Goal: Information Seeking & Learning: Learn about a topic

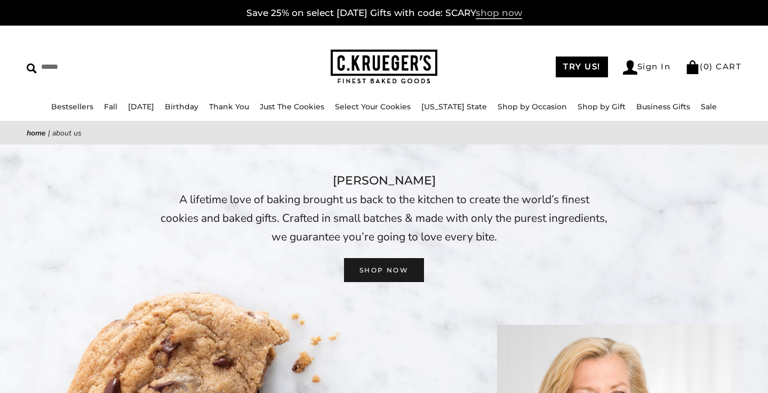
click at [508, 12] on span "shop now" at bounding box center [499, 13] width 46 height 12
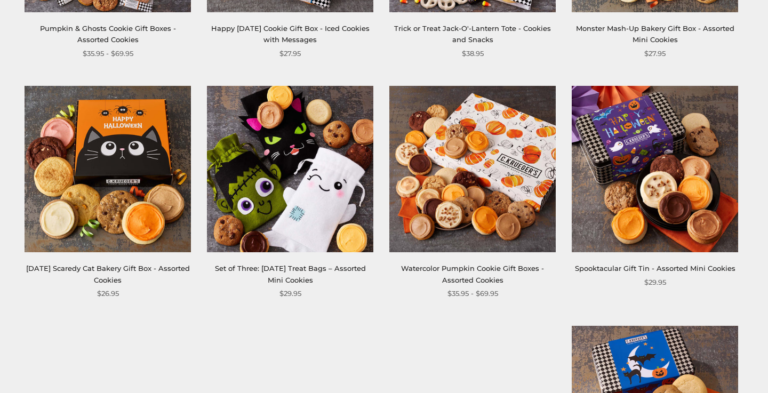
scroll to position [599, 0]
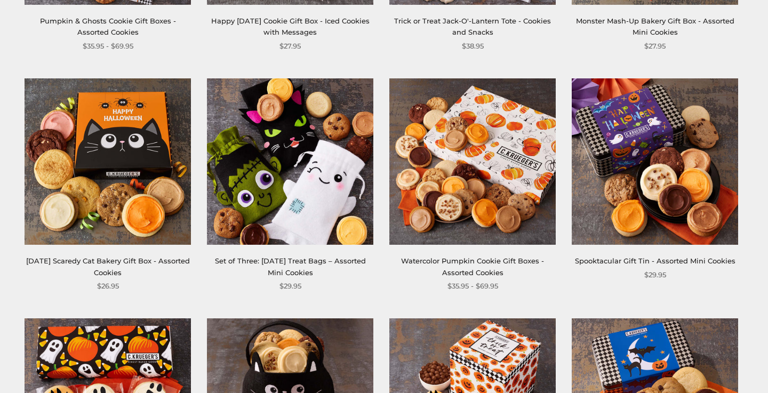
click at [452, 178] on img at bounding box center [472, 161] width 166 height 166
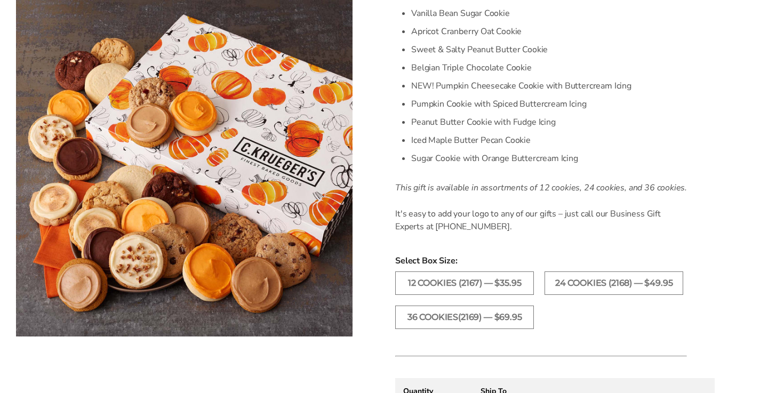
scroll to position [386, 0]
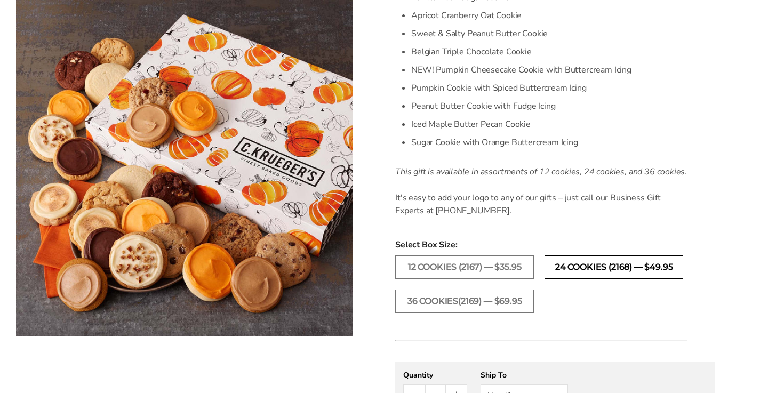
click at [594, 269] on label "24 Cookies (2168) — $49.95" at bounding box center [613, 266] width 139 height 23
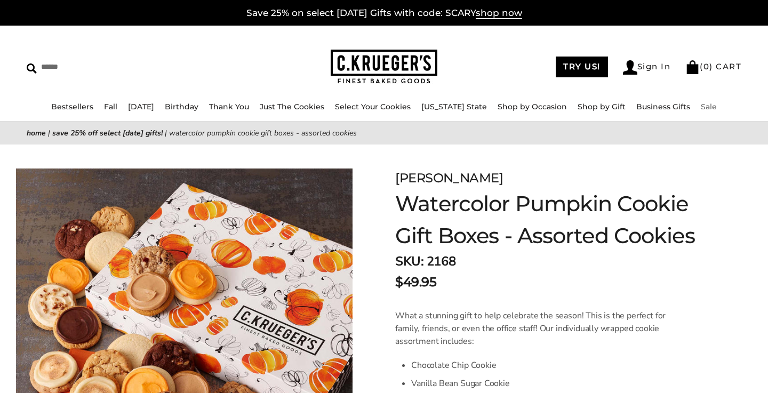
click at [716, 106] on link "Sale" at bounding box center [709, 107] width 16 height 10
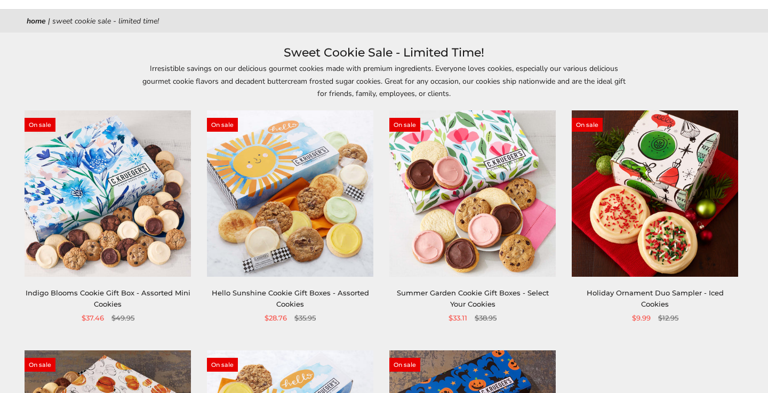
scroll to position [114, 0]
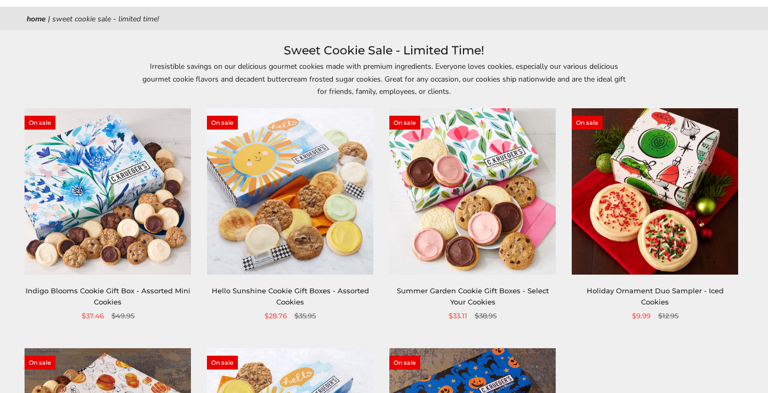
click at [105, 208] on img at bounding box center [108, 191] width 166 height 166
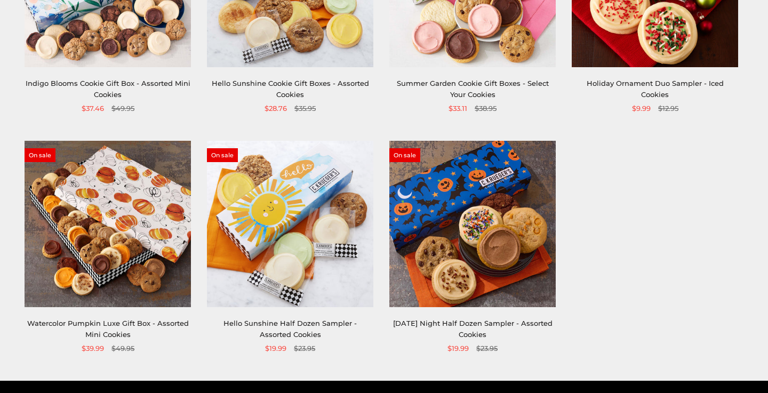
scroll to position [348, 0]
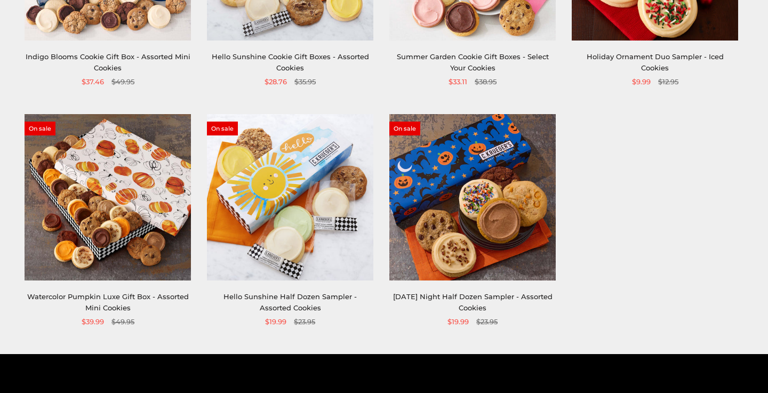
click at [76, 184] on img at bounding box center [108, 197] width 166 height 166
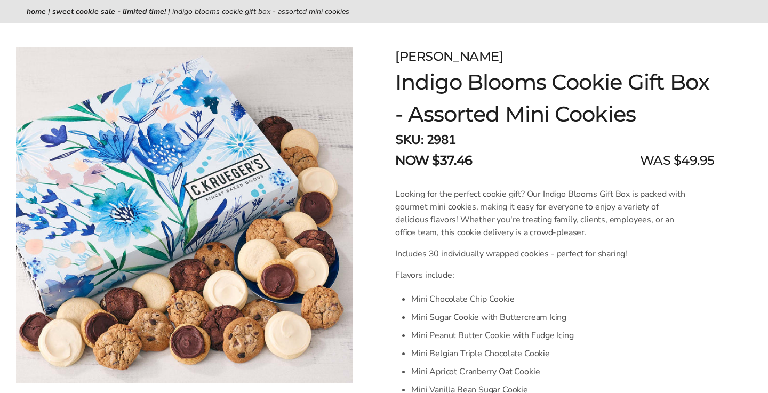
scroll to position [123, 0]
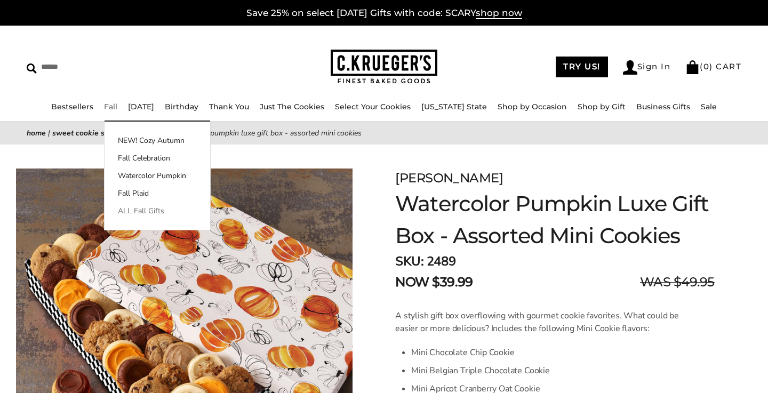
click at [148, 211] on link "ALL Fall Gifts" at bounding box center [157, 210] width 106 height 11
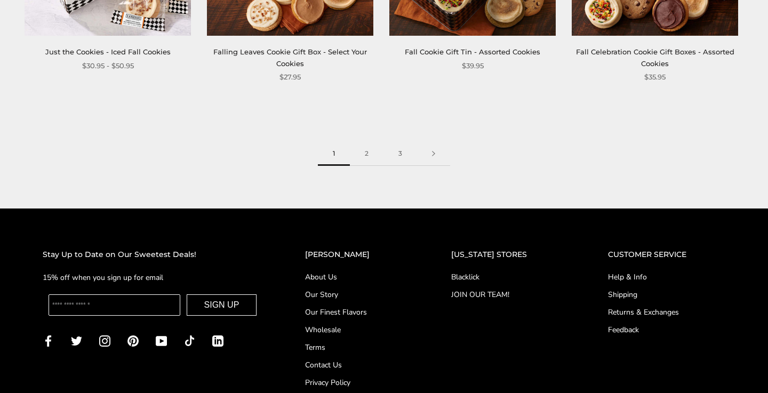
scroll to position [1566, 0]
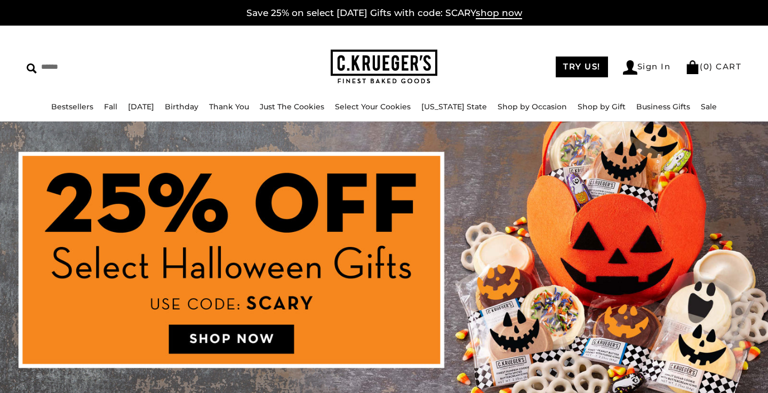
click at [234, 340] on img at bounding box center [384, 266] width 768 height 288
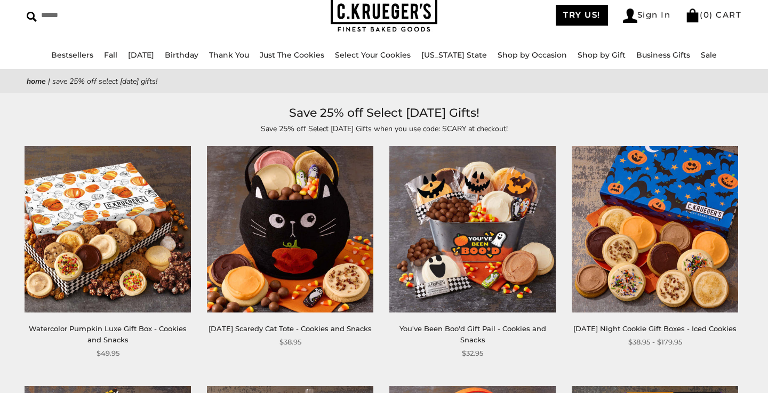
click at [686, 234] on img at bounding box center [655, 229] width 166 height 166
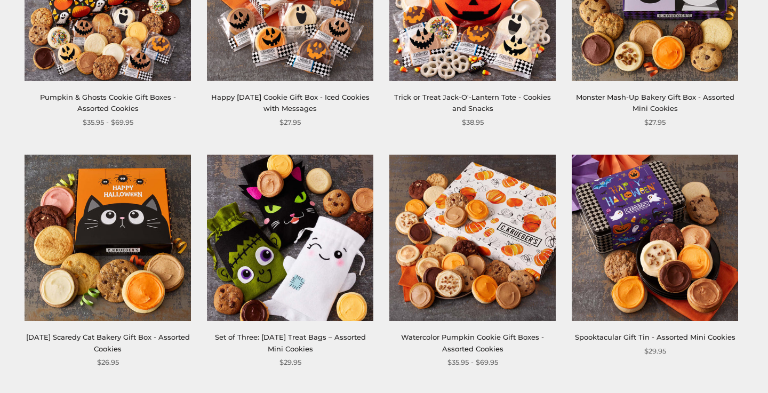
scroll to position [526, 0]
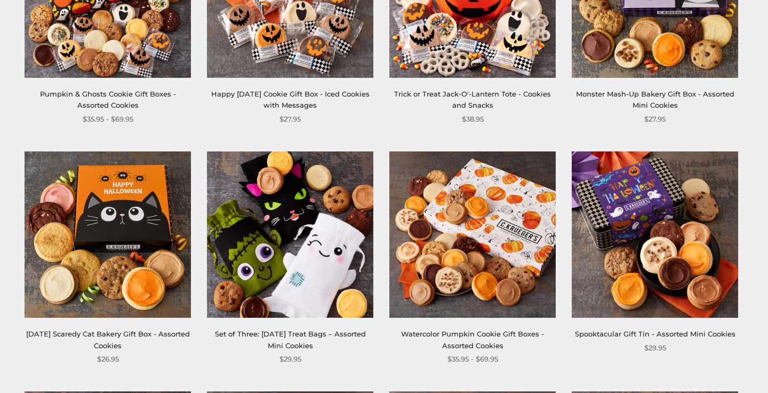
click at [487, 234] on img at bounding box center [472, 234] width 166 height 166
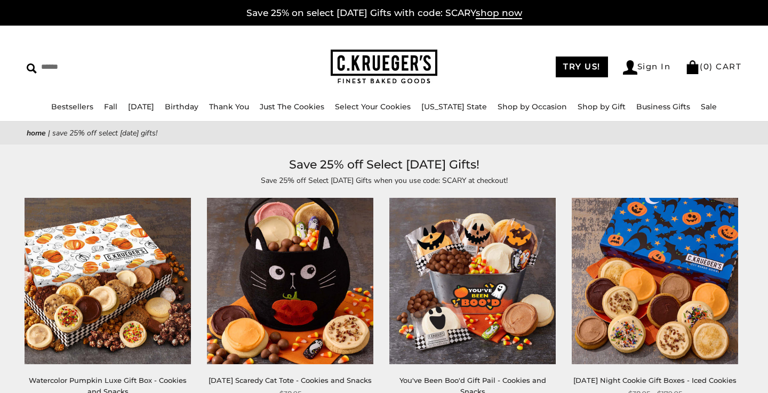
scroll to position [0, 0]
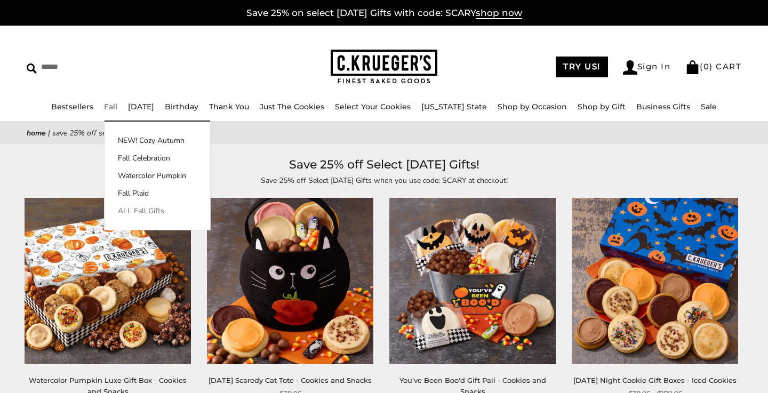
click at [135, 208] on link "ALL Fall Gifts" at bounding box center [157, 210] width 106 height 11
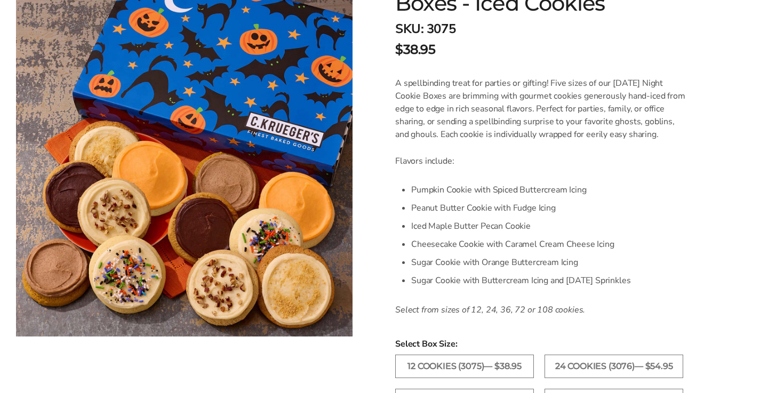
scroll to position [232, 0]
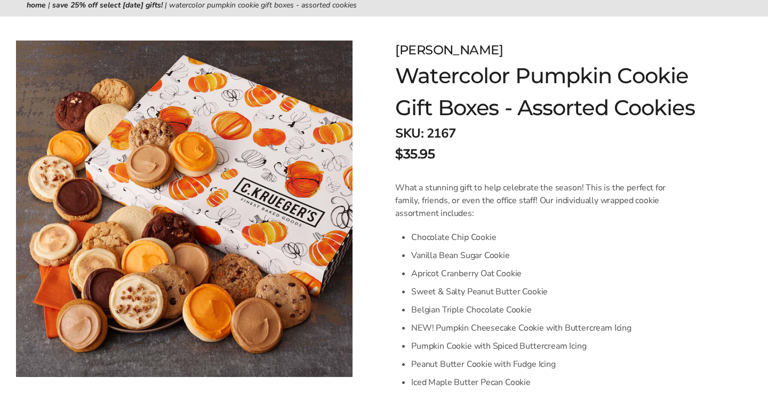
scroll to position [129, 0]
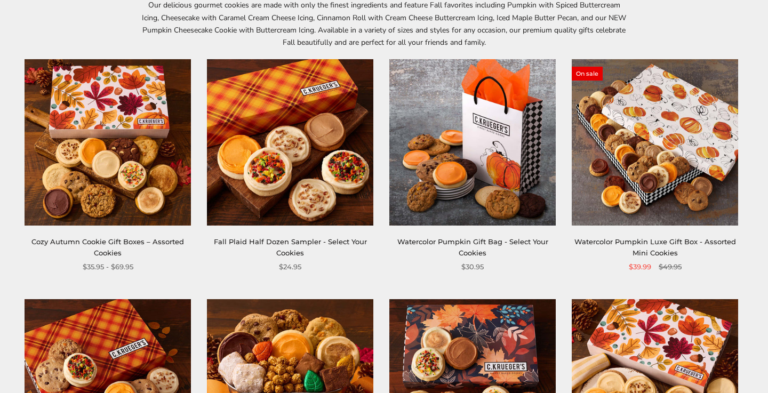
click at [616, 192] on img at bounding box center [655, 142] width 166 height 166
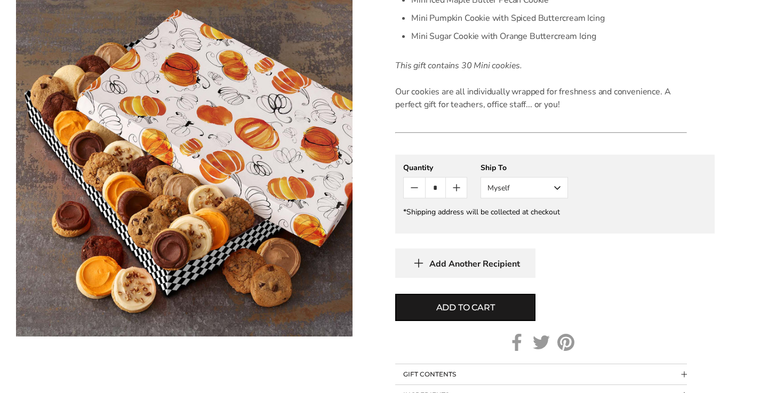
scroll to position [442, 0]
